Goal: Transaction & Acquisition: Purchase product/service

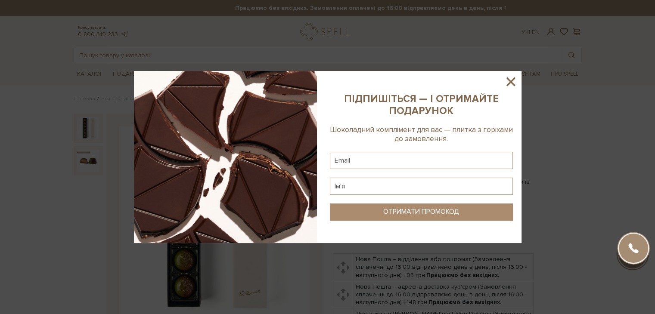
click at [512, 79] on icon at bounding box center [510, 82] width 15 height 15
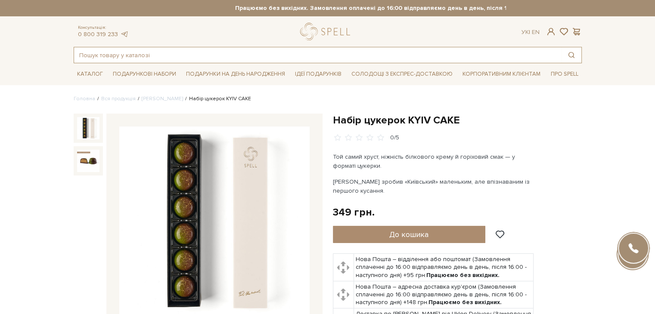
click at [262, 56] on input "text" at bounding box center [318, 55] width 488 height 16
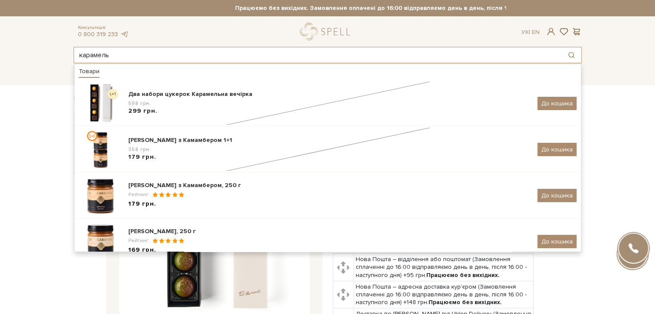
type input "карамель"
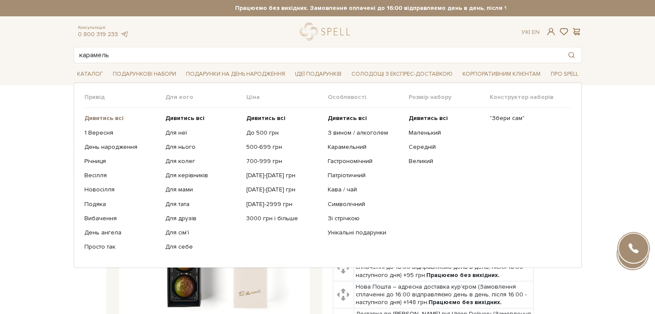
click at [114, 117] on b "Дивитись всі" at bounding box center [103, 118] width 39 height 7
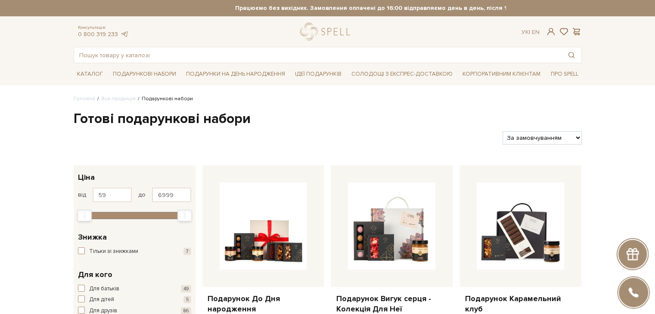
select select "https://spellchocolate.com/our-productions/podarunkovi-box/?sort=p.price&order=…"
click at [503, 131] on select "За замовчуванням За Ціною (зростання) За Ціною (зменшення) Новинки За популярні…" at bounding box center [542, 137] width 79 height 13
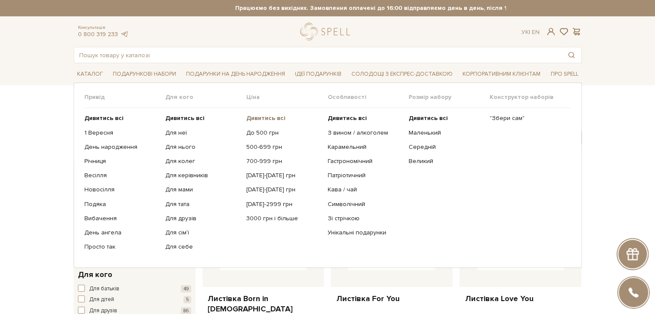
click at [267, 118] on b "Дивитись всі" at bounding box center [265, 118] width 39 height 7
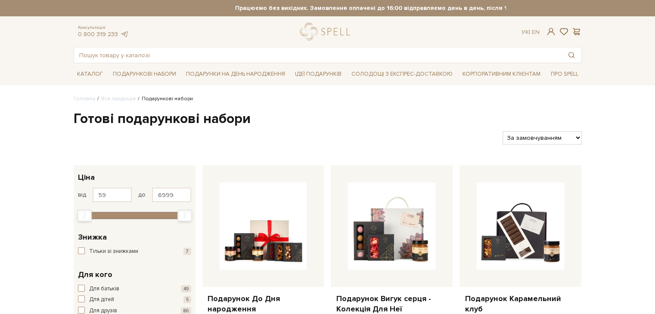
click at [515, 137] on select "За замовчуванням За Ціною (зростання) За Ціною (зменшення) Новинки За популярні…" at bounding box center [542, 137] width 79 height 13
select select "https://spellchocolate.com/our-productions/podarunkovi-box/?sort=p.price&order=…"
click at [503, 131] on select "За замовчуванням За Ціною (зростання) За Ціною (зменшення) Новинки За популярні…" at bounding box center [542, 137] width 79 height 13
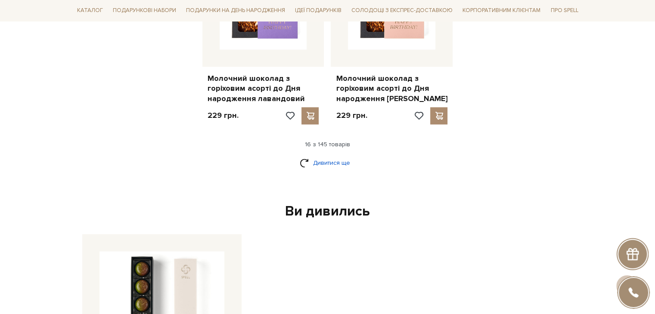
scroll to position [1206, 0]
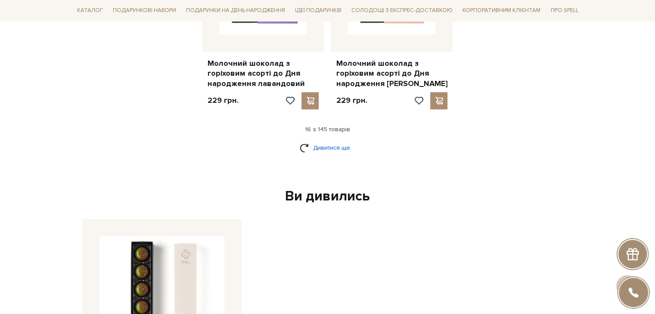
click at [314, 140] on link "Дивитися ще" at bounding box center [328, 147] width 56 height 15
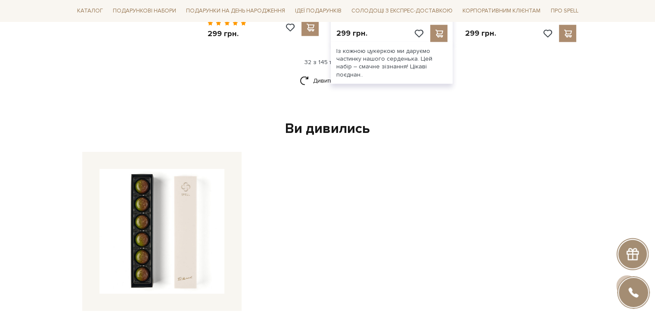
scroll to position [2067, 0]
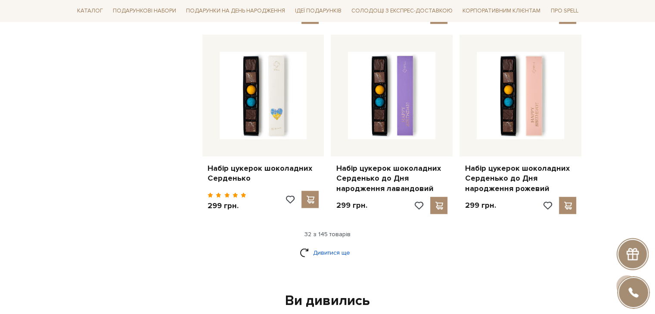
click at [320, 245] on link "Дивитися ще" at bounding box center [328, 252] width 56 height 15
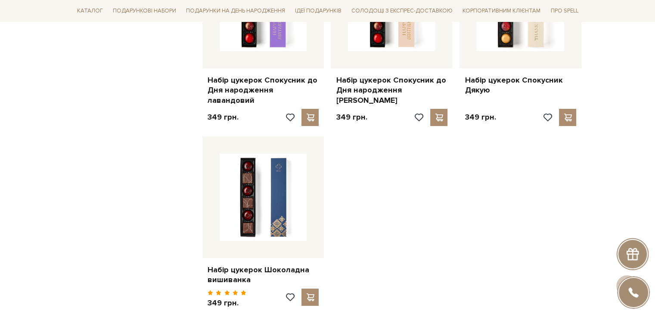
scroll to position [3144, 0]
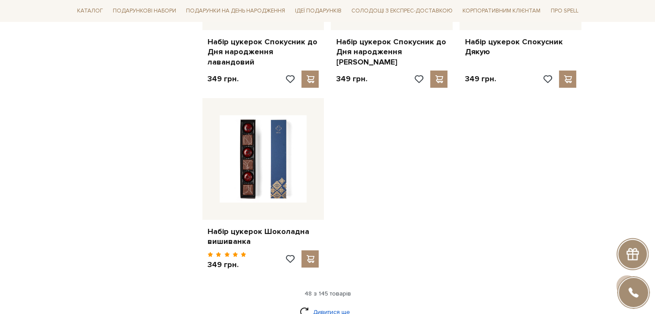
drag, startPoint x: 329, startPoint y: 264, endPoint x: 338, endPoint y: 260, distance: 9.4
click at [329, 305] on link "Дивитися ще" at bounding box center [328, 312] width 56 height 15
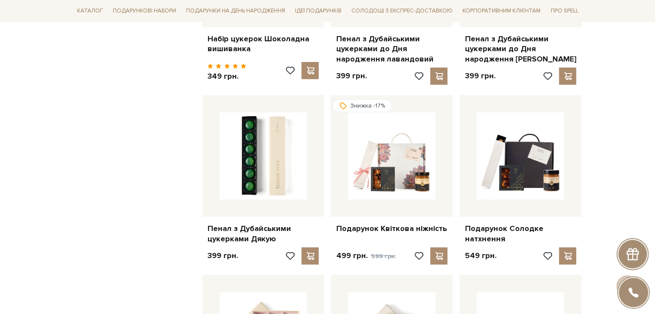
scroll to position [3316, 0]
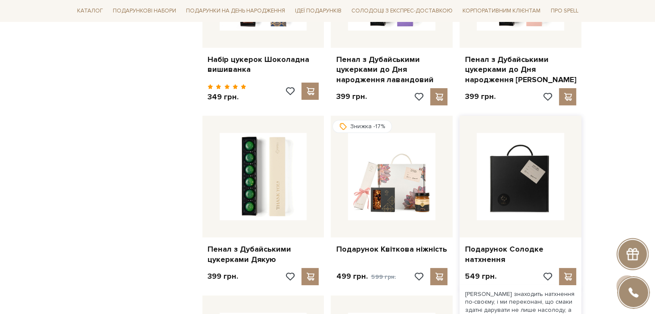
click at [517, 136] on img at bounding box center [520, 176] width 87 height 87
